Goal: Task Accomplishment & Management: Use online tool/utility

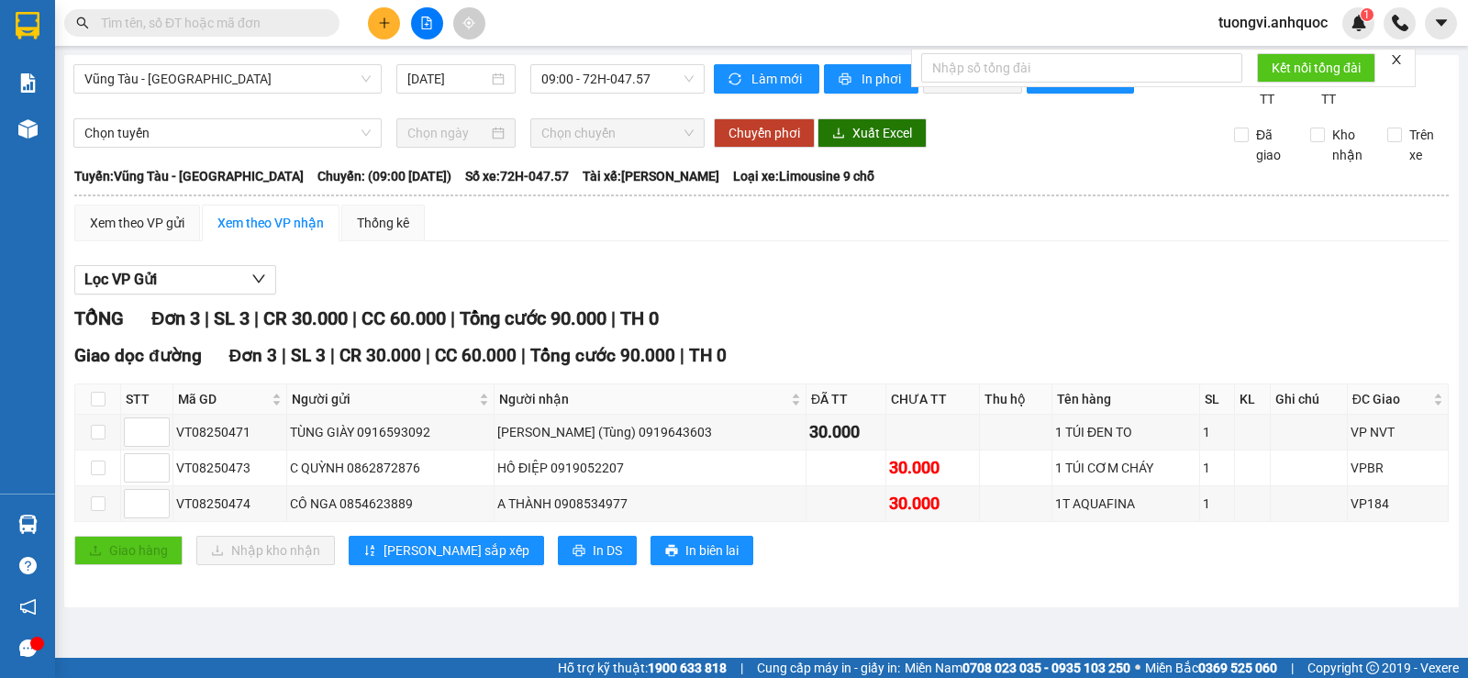
click at [6, 136] on div "Kho hàng mới" at bounding box center [27, 129] width 55 height 46
click at [10, 133] on div "Kho hàng mới" at bounding box center [27, 129] width 55 height 46
click at [15, 132] on div at bounding box center [28, 129] width 32 height 32
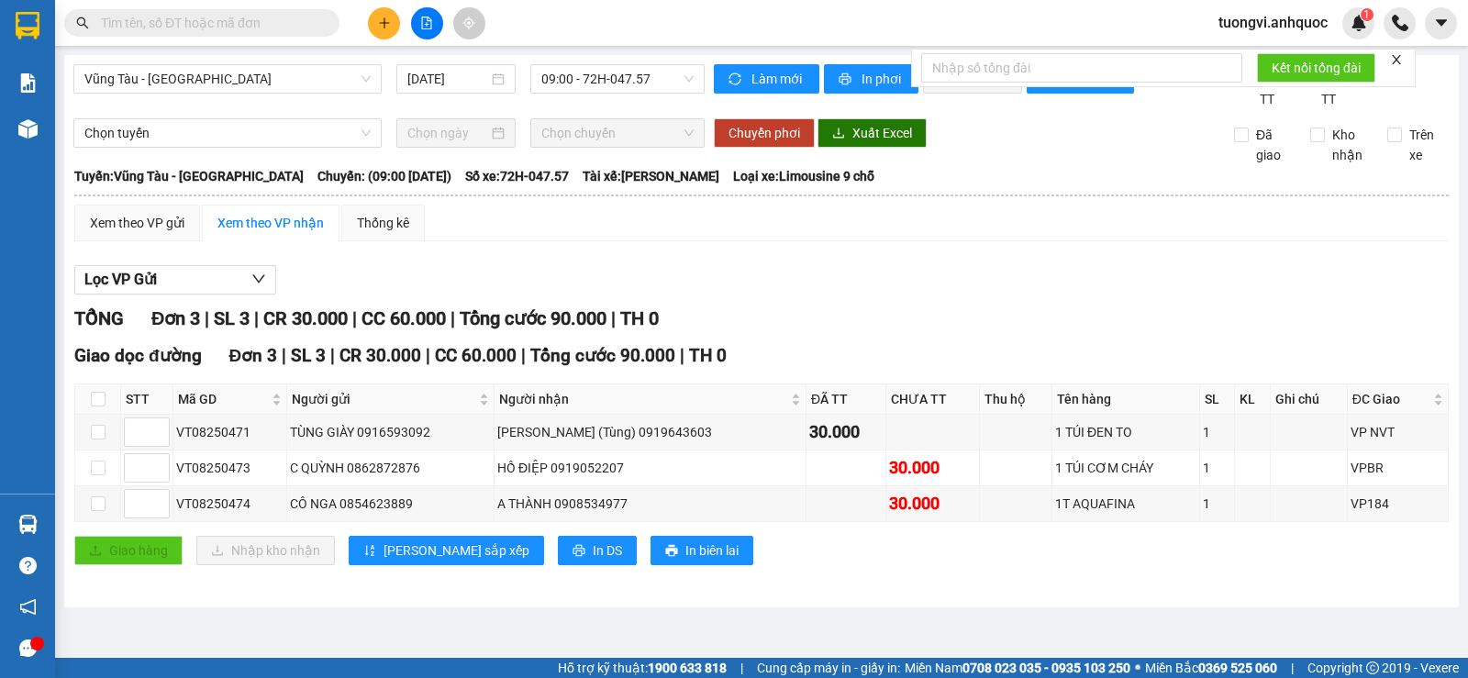
click at [15, 132] on div at bounding box center [28, 129] width 32 height 32
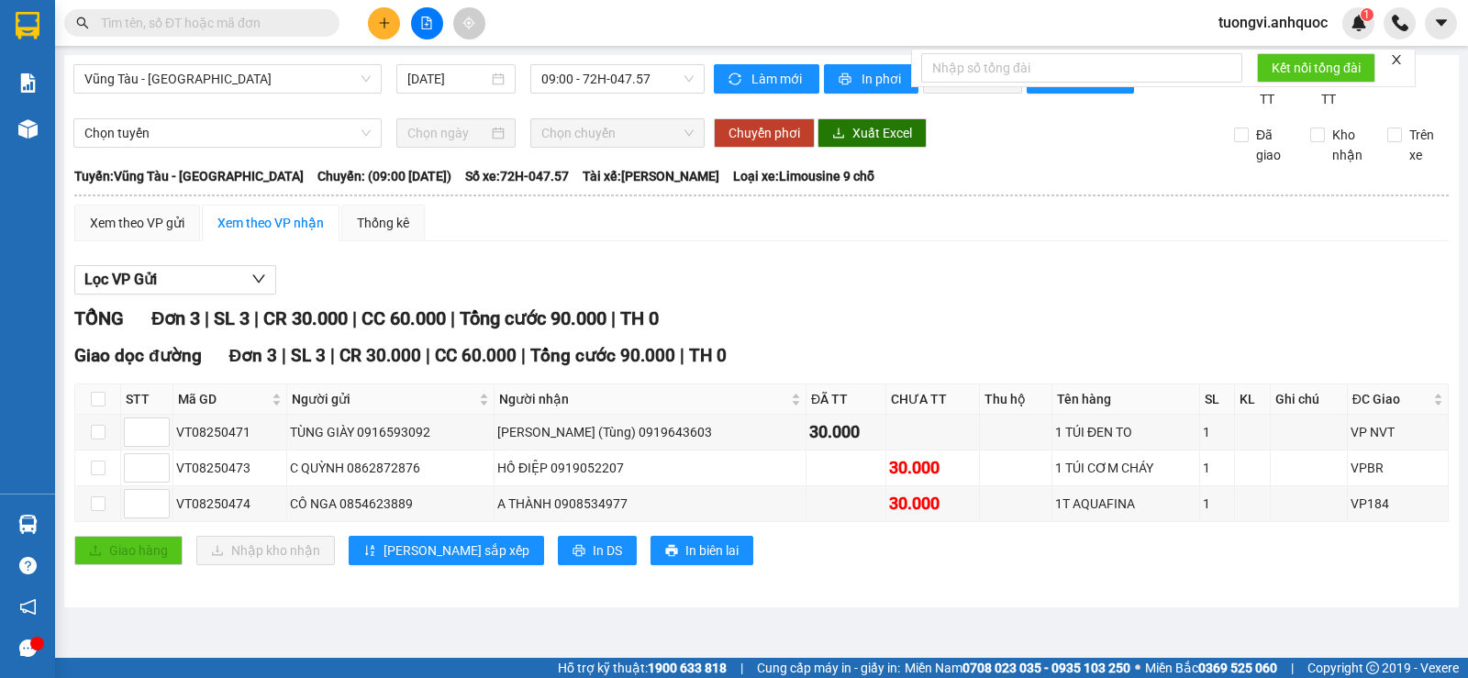
click at [15, 132] on div at bounding box center [28, 129] width 32 height 32
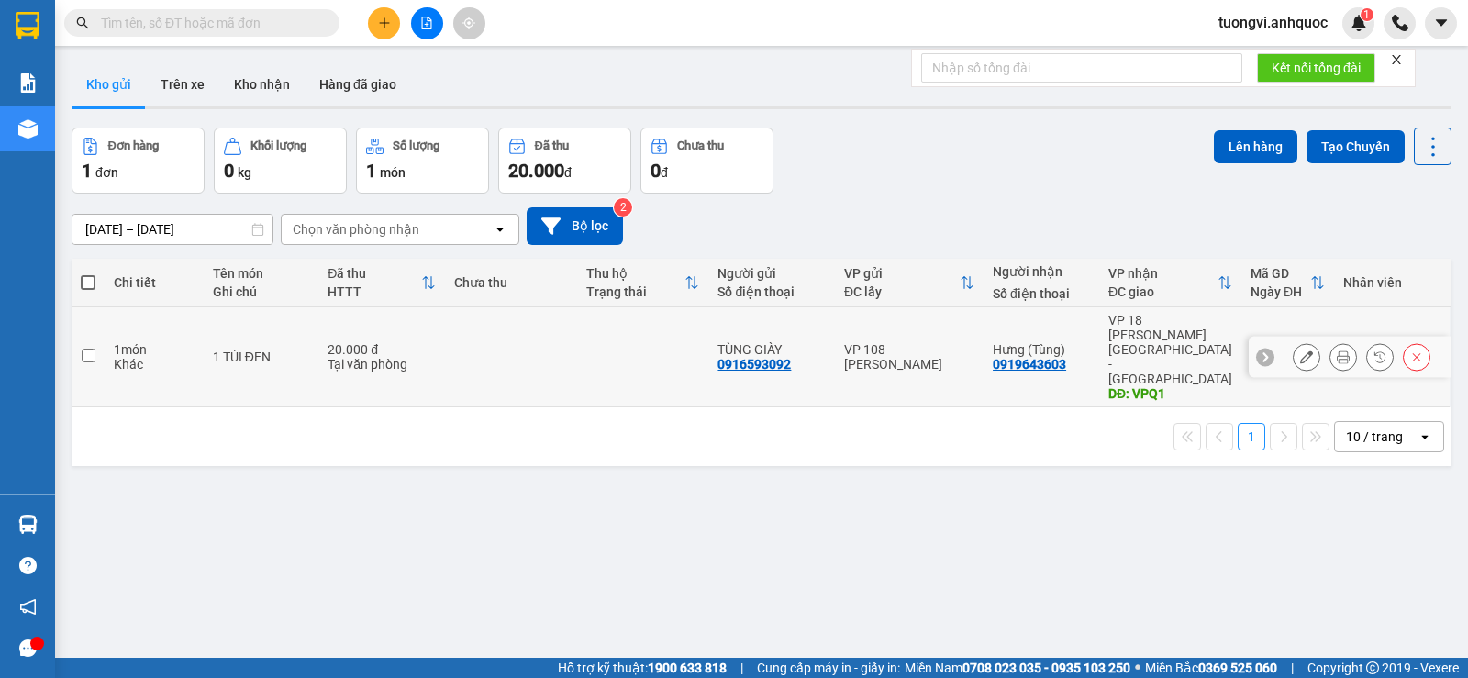
click at [498, 355] on td at bounding box center [511, 357] width 132 height 100
checkbox input "true"
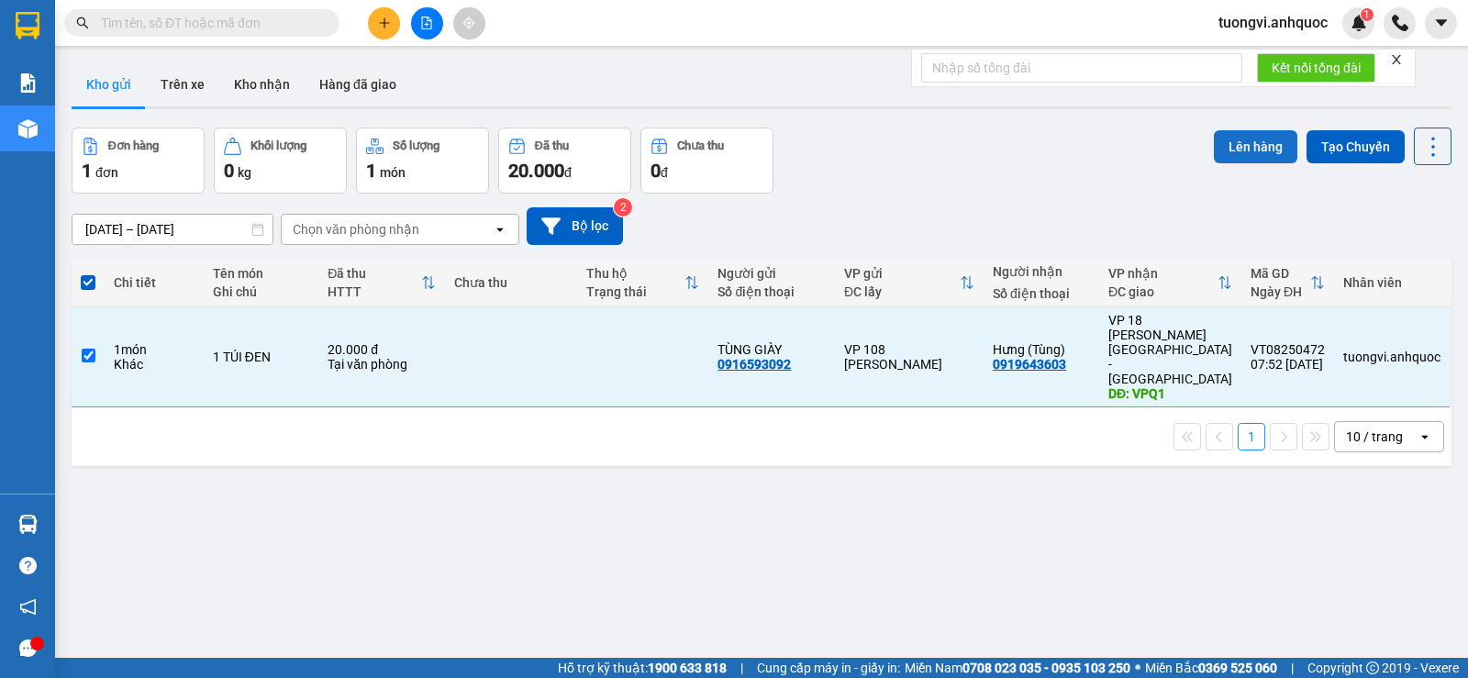
click at [1216, 144] on button "Lên hàng" at bounding box center [1255, 146] width 83 height 33
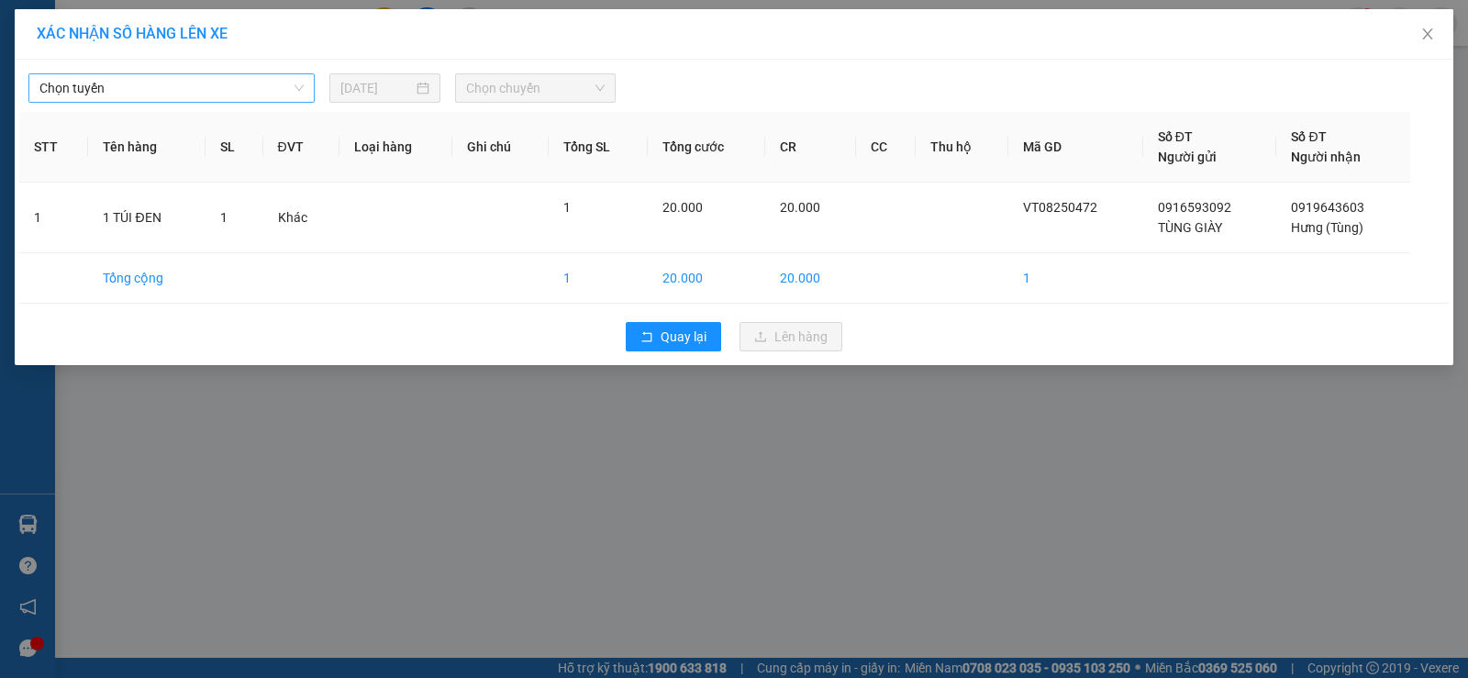
click at [286, 95] on span "Chọn tuyến" at bounding box center [171, 88] width 264 height 28
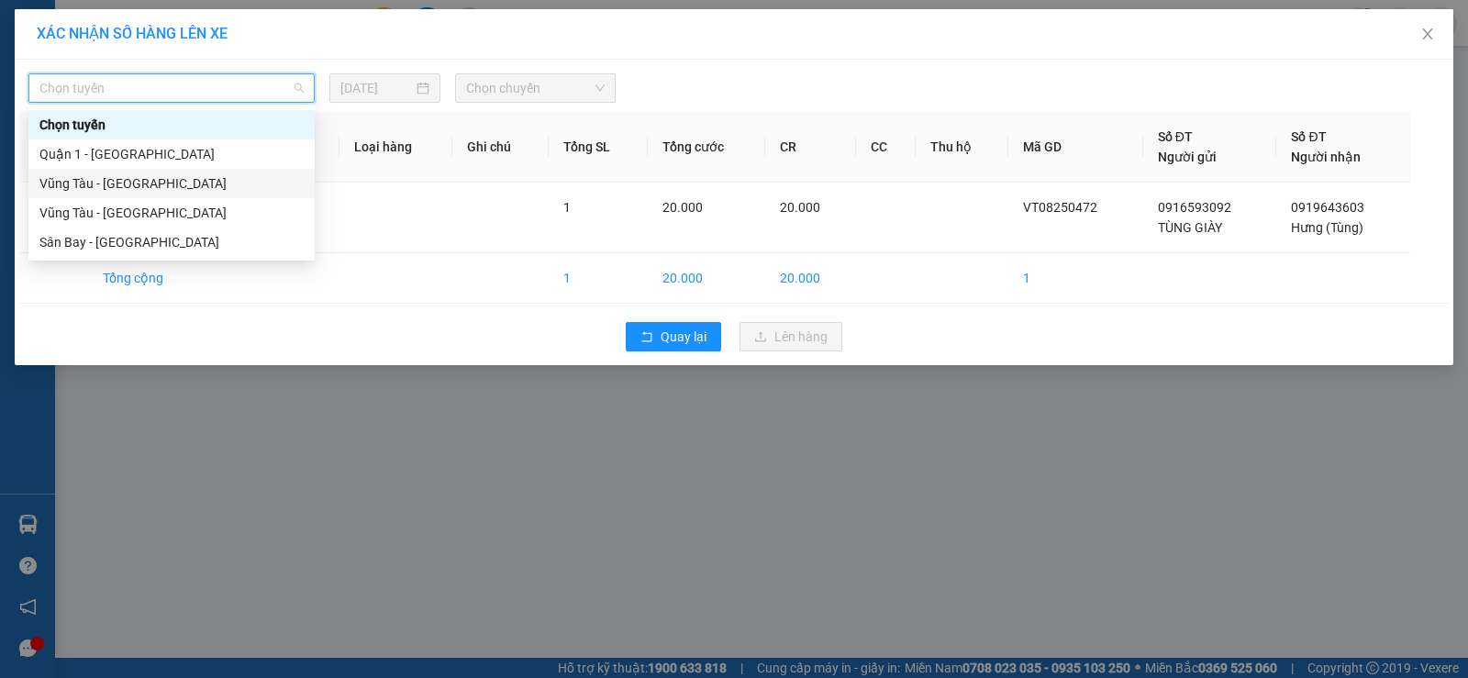
drag, startPoint x: 247, startPoint y: 188, endPoint x: 331, endPoint y: 149, distance: 93.2
click at [247, 189] on div "Vũng Tàu - [GEOGRAPHIC_DATA]" at bounding box center [171, 183] width 264 height 20
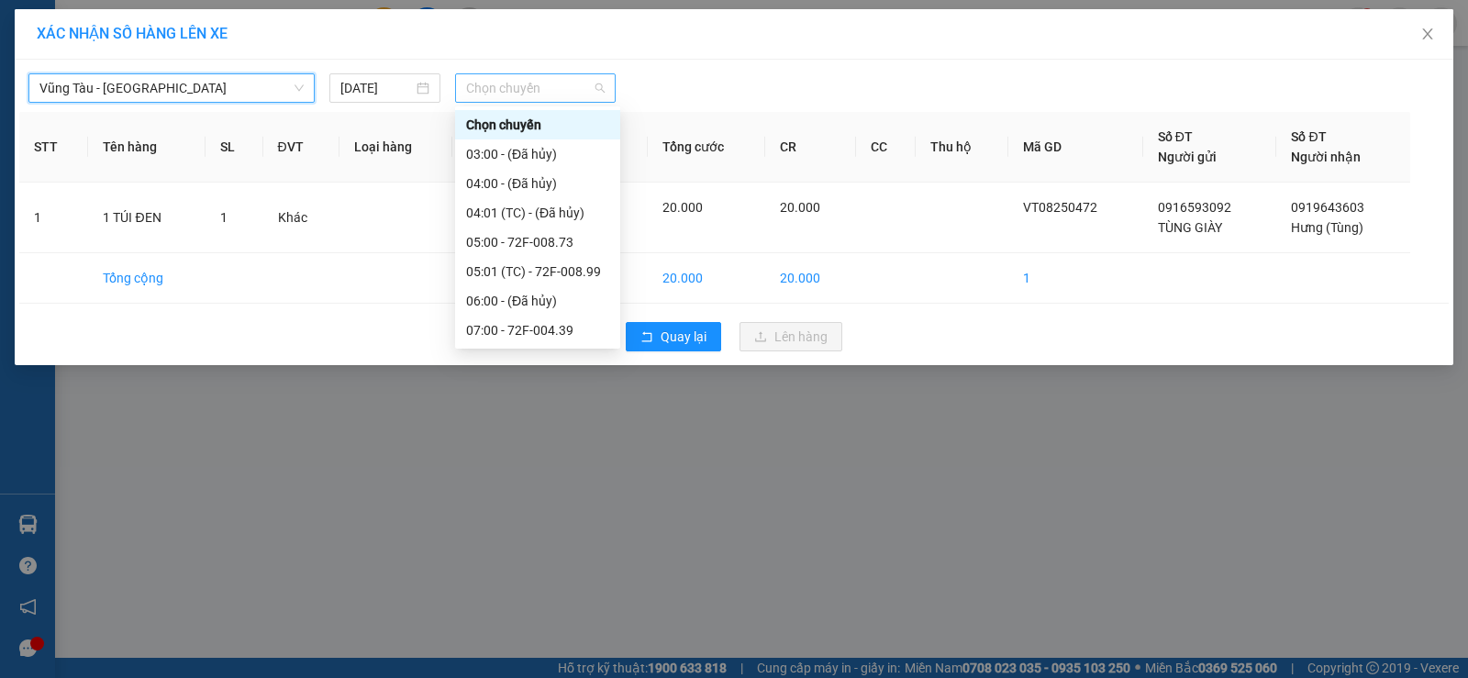
click at [478, 86] on span "Chọn chuyến" at bounding box center [535, 88] width 139 height 28
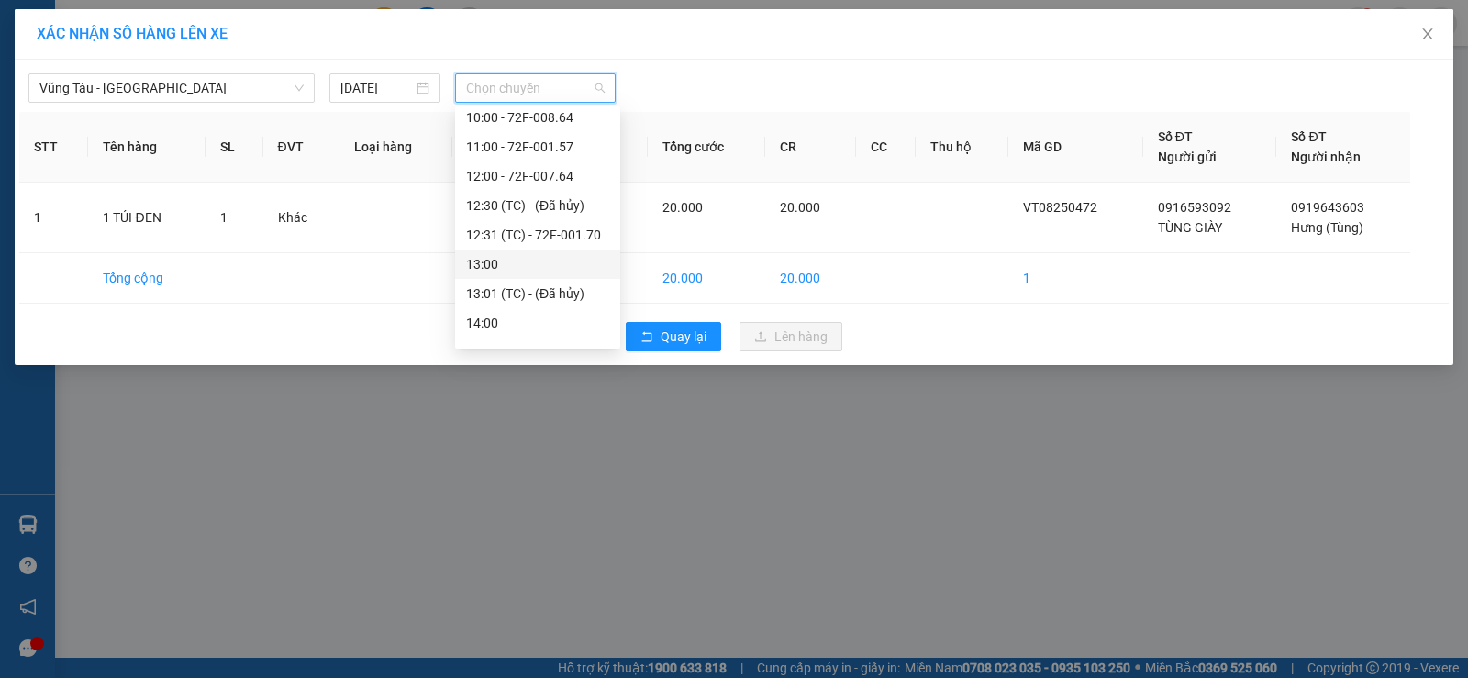
scroll to position [275, 0]
click at [536, 150] on div "10:00 - 72F-008.64" at bounding box center [537, 143] width 143 height 20
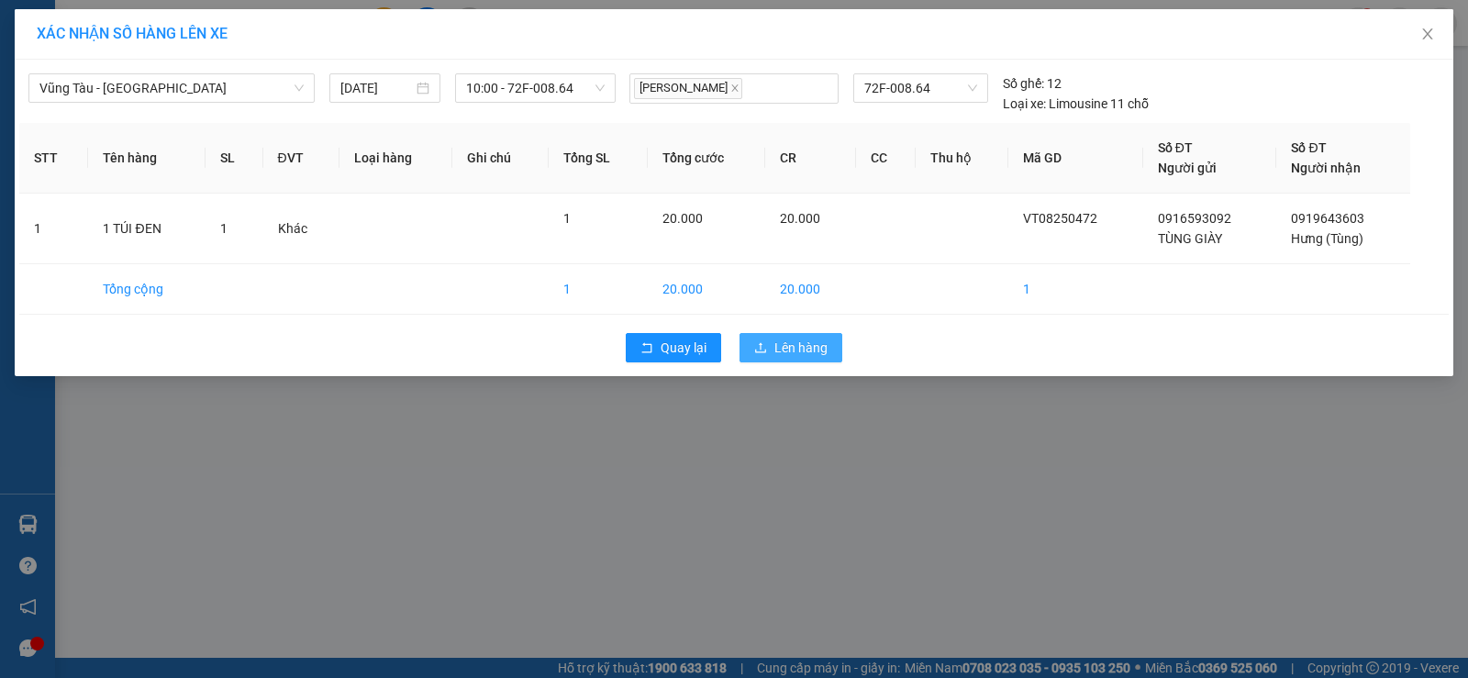
click at [778, 351] on span "Lên hàng" at bounding box center [800, 348] width 53 height 20
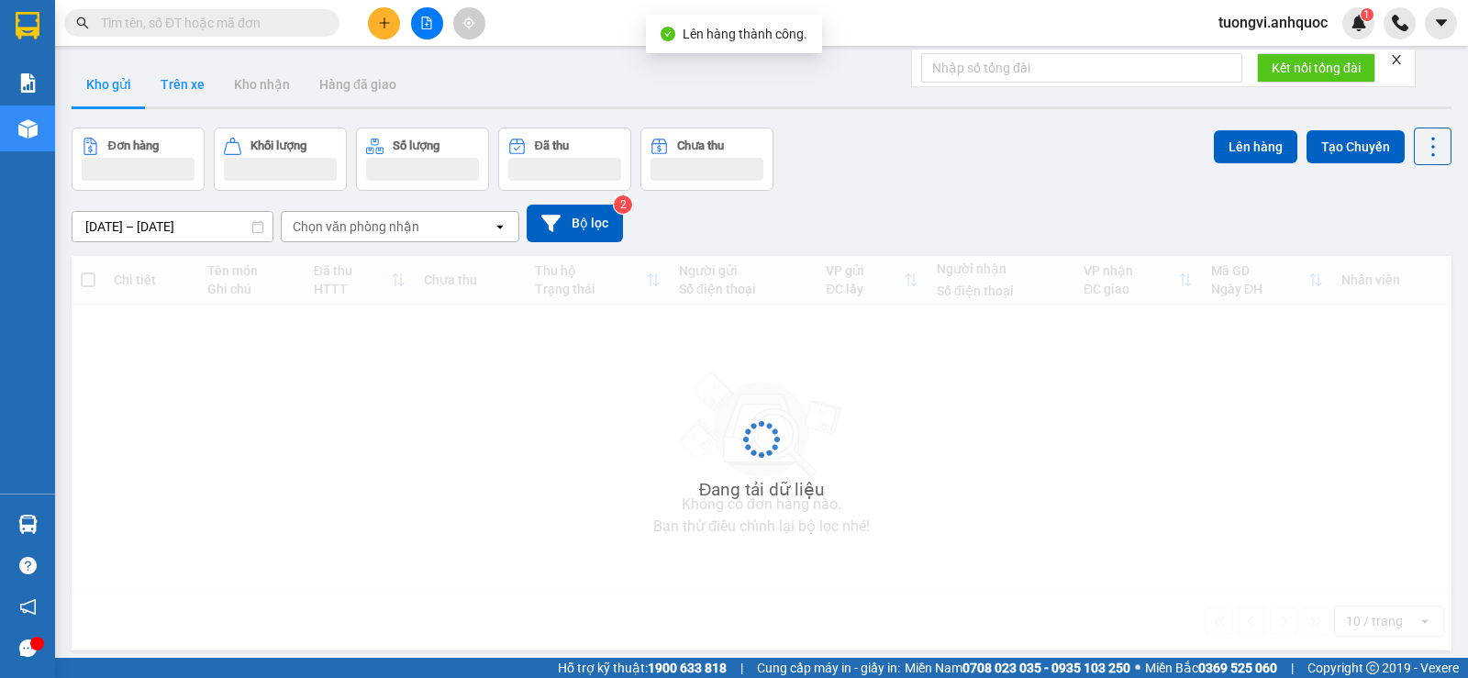
click at [151, 83] on button "Trên xe" at bounding box center [182, 84] width 73 height 44
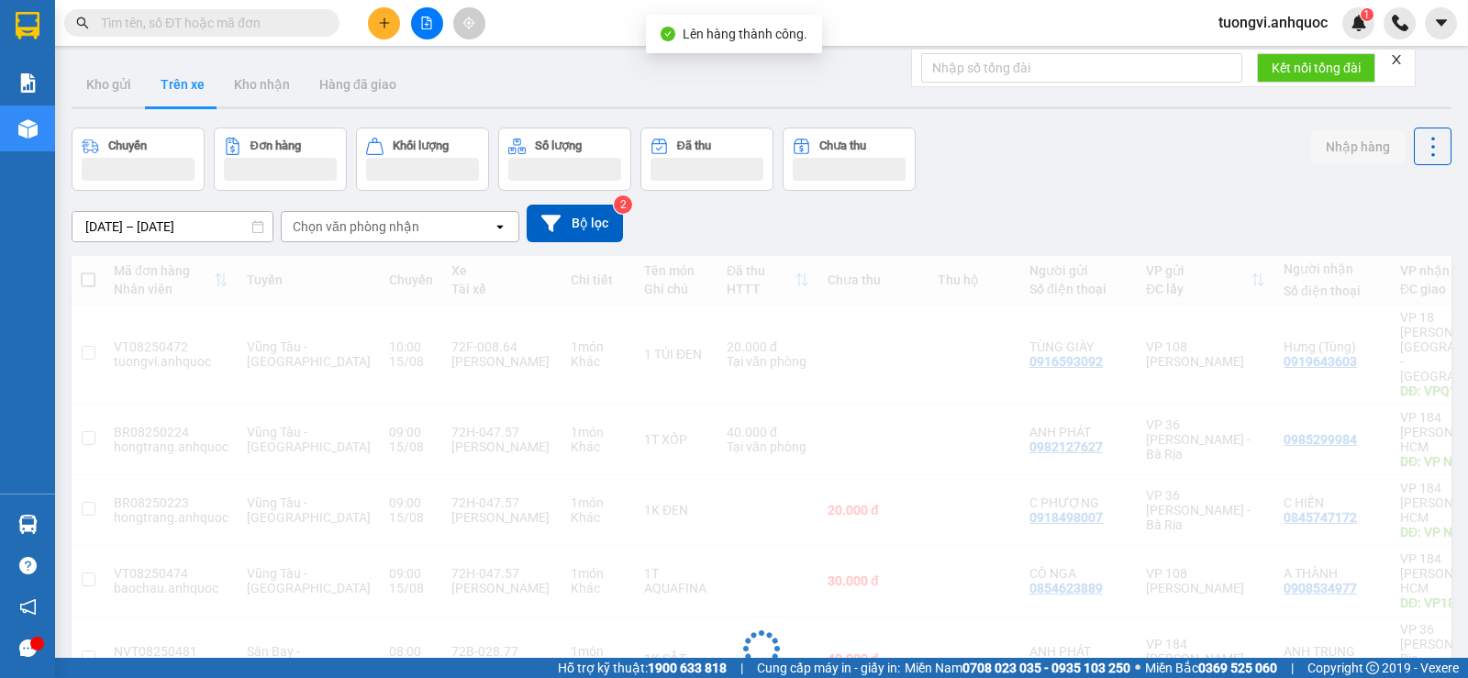
click at [172, 83] on button "Trên xe" at bounding box center [182, 84] width 73 height 44
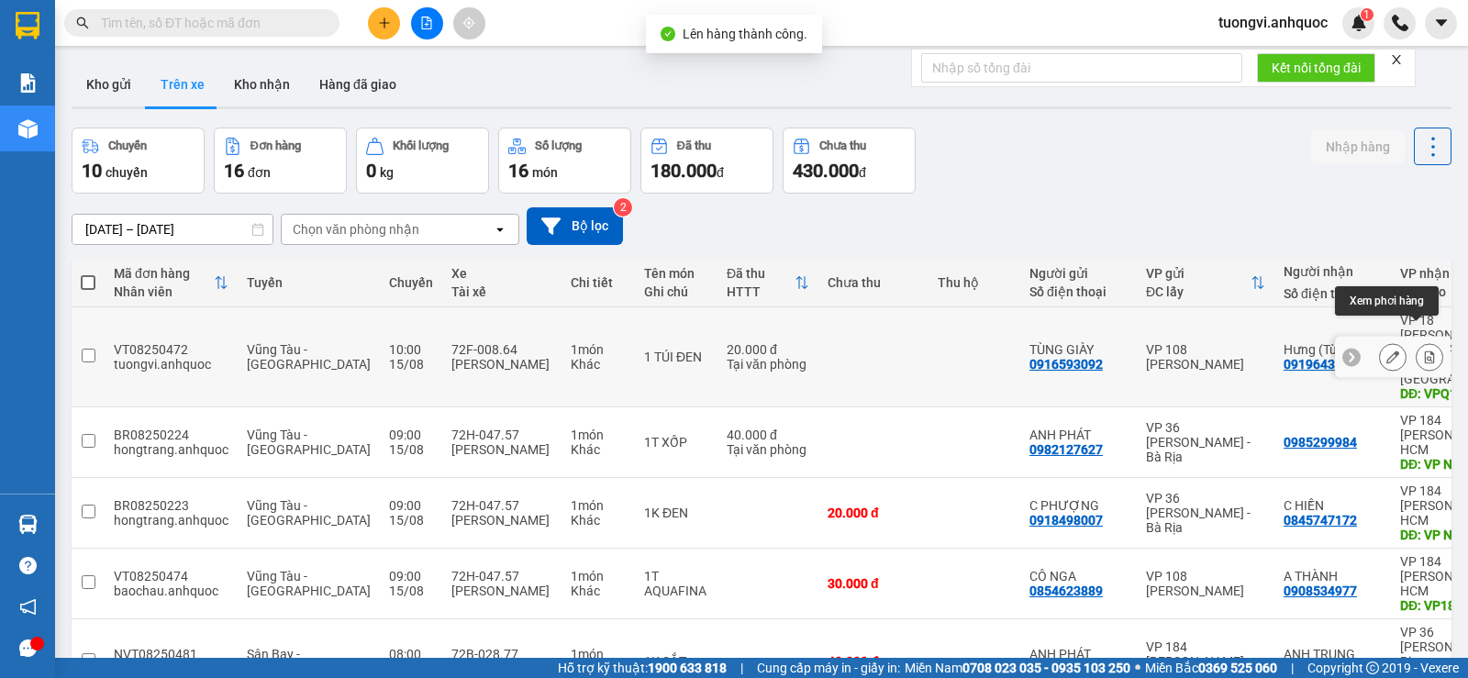
click at [1425, 351] on icon at bounding box center [1430, 357] width 10 height 13
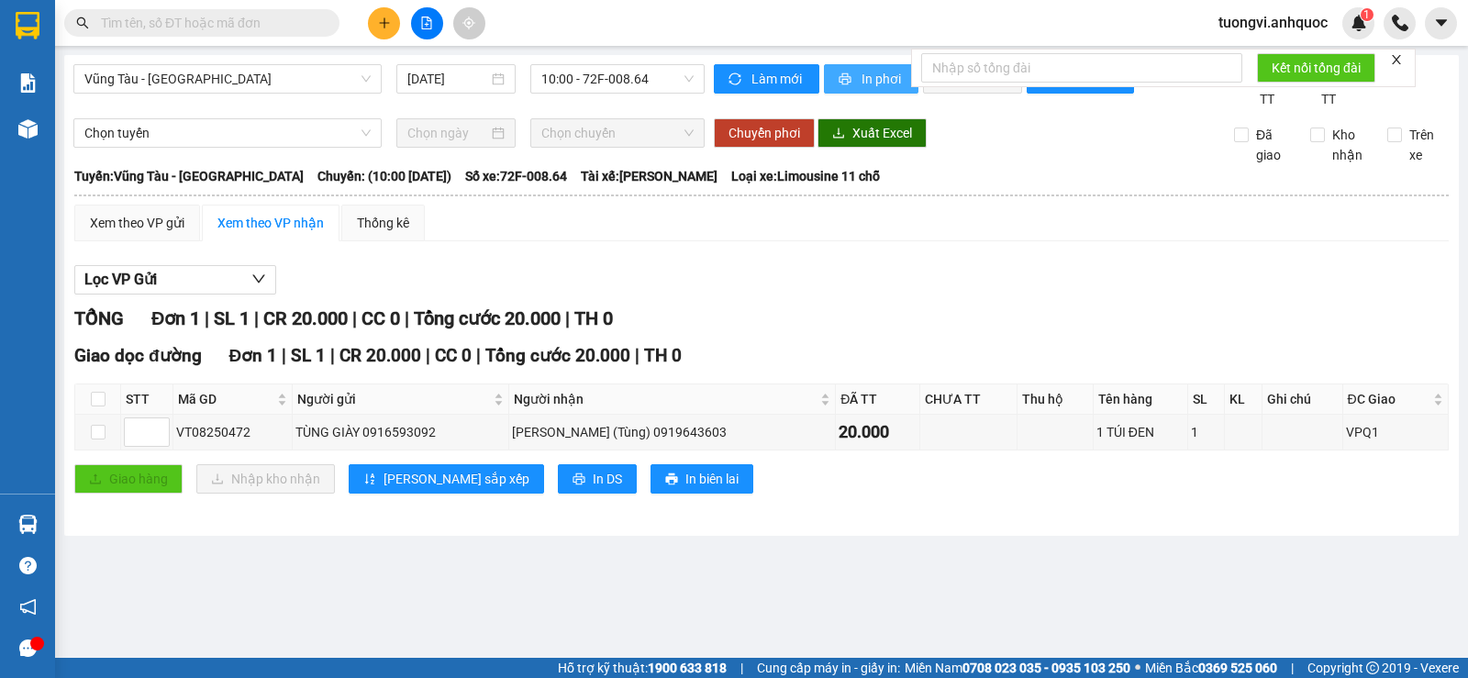
click at [882, 72] on span "In phơi" at bounding box center [883, 79] width 42 height 20
